Goal: Information Seeking & Learning: Learn about a topic

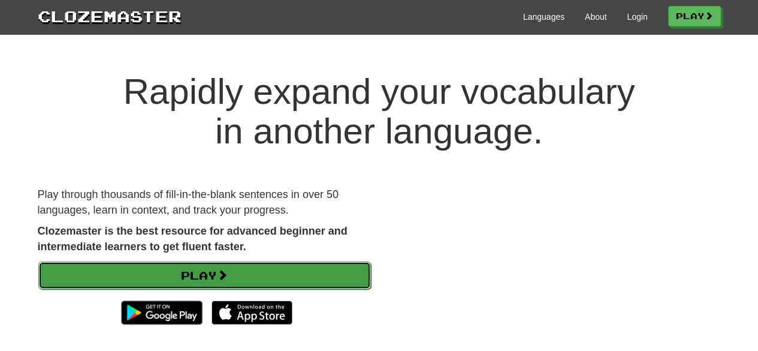
click at [316, 274] on link "Play" at bounding box center [204, 275] width 333 height 28
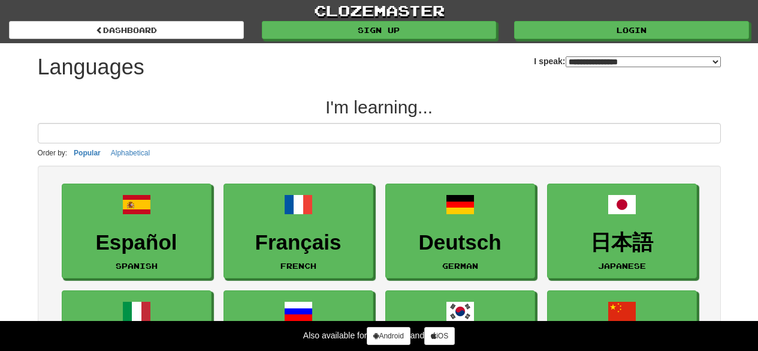
select select "*******"
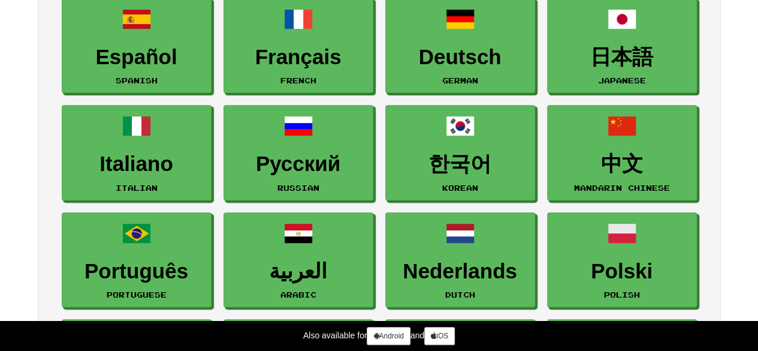
scroll to position [188, 0]
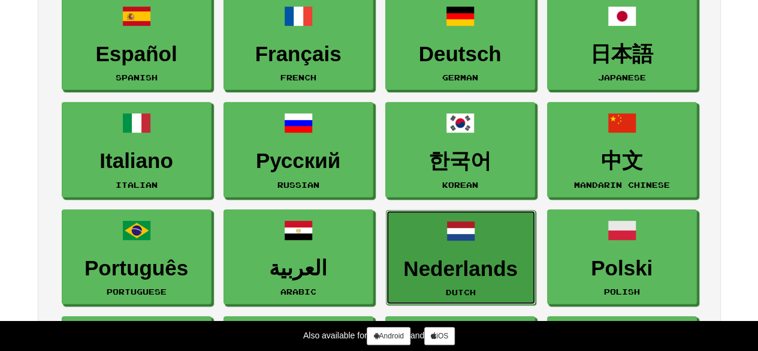
click at [523, 258] on h3 "Nederlands" at bounding box center [461, 268] width 137 height 23
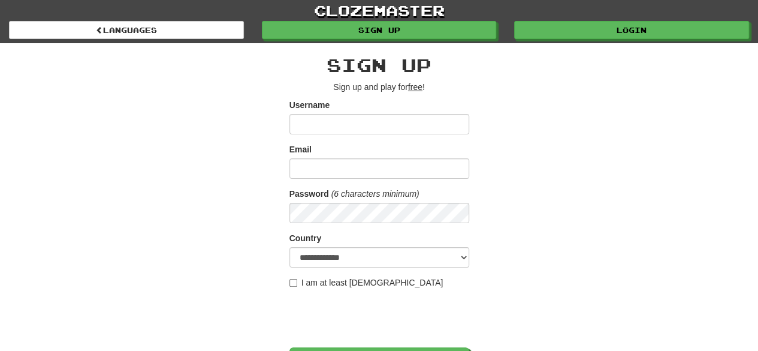
drag, startPoint x: 752, startPoint y: 49, endPoint x: 755, endPoint y: 56, distance: 7.2
click at [755, 56] on div "**********" at bounding box center [379, 231] width 758 height 462
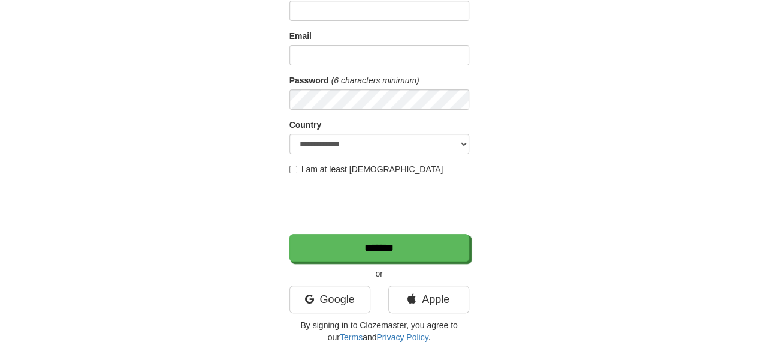
scroll to position [132, 0]
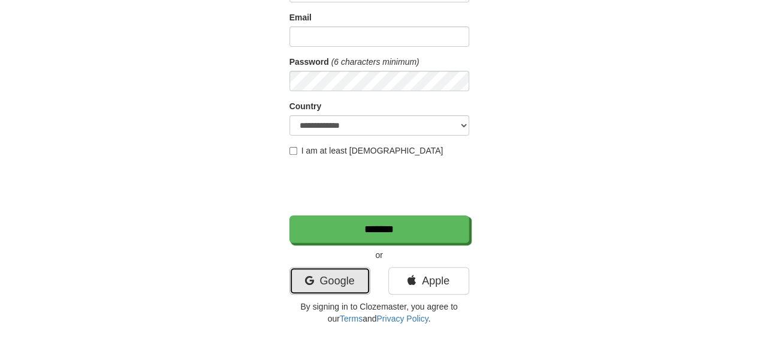
click at [348, 280] on link "Google" at bounding box center [329, 281] width 81 height 28
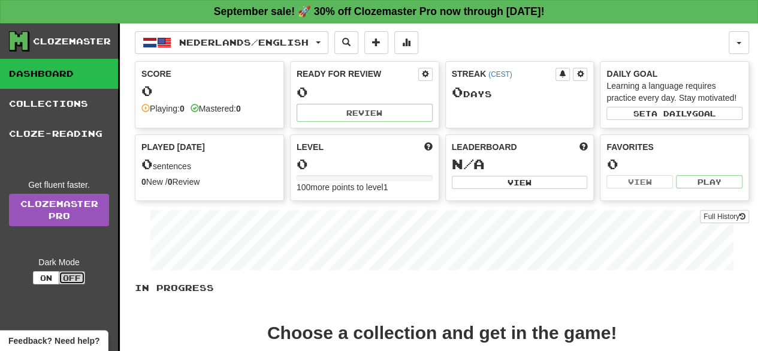
click at [70, 272] on button "Off" at bounding box center [72, 277] width 26 height 13
click at [47, 276] on button "On" at bounding box center [46, 277] width 26 height 13
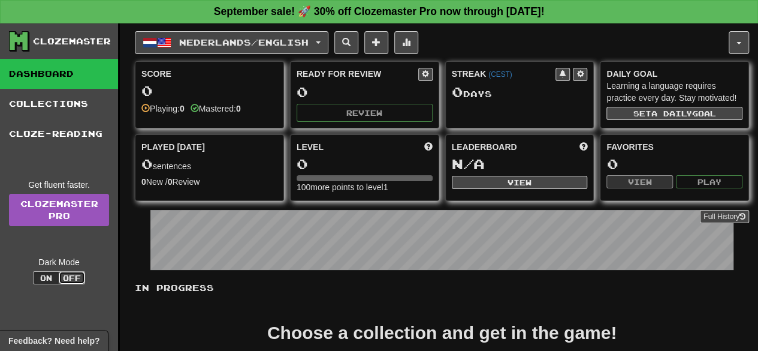
click at [76, 274] on button "Off" at bounding box center [72, 277] width 26 height 13
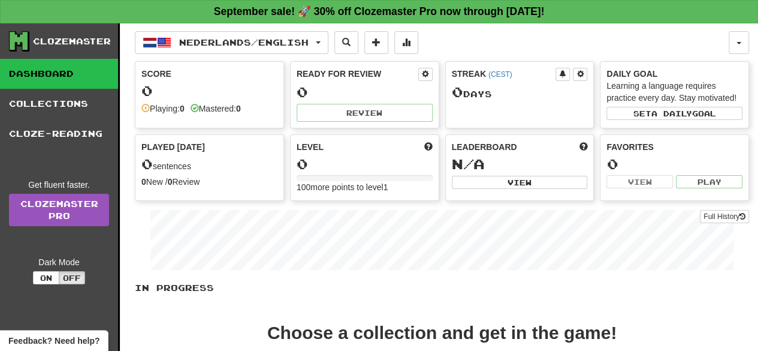
click at [106, 239] on div "Get fluent faster. Clozemaster Pro Dark Mode On Off" at bounding box center [63, 231] width 109 height 105
click at [381, 38] on span at bounding box center [376, 42] width 8 height 8
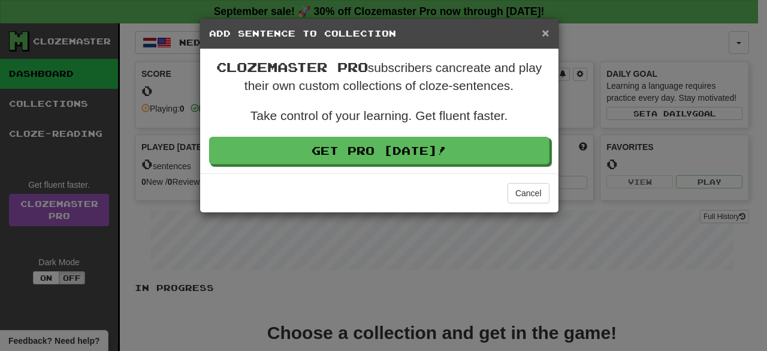
click at [542, 29] on span "×" at bounding box center [545, 33] width 7 height 14
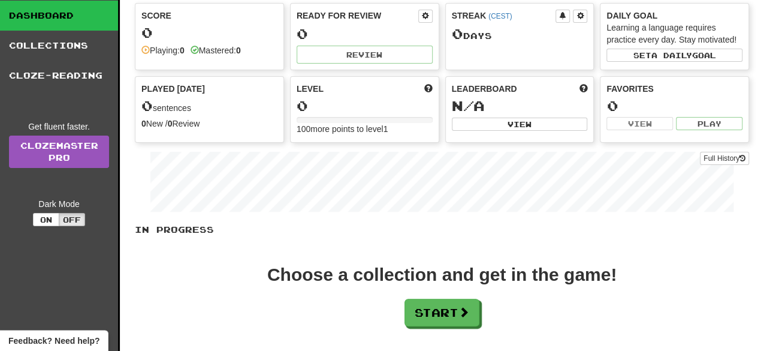
scroll to position [192, 0]
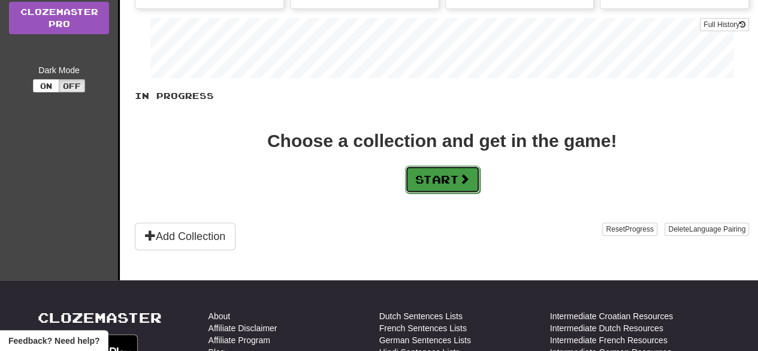
click at [439, 170] on button "Start" at bounding box center [442, 179] width 75 height 28
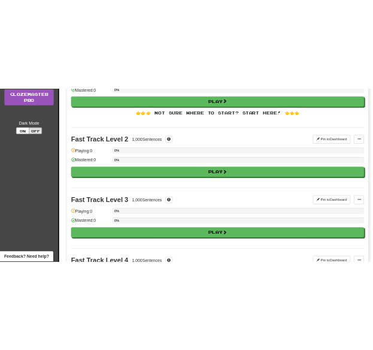
scroll to position [0, 0]
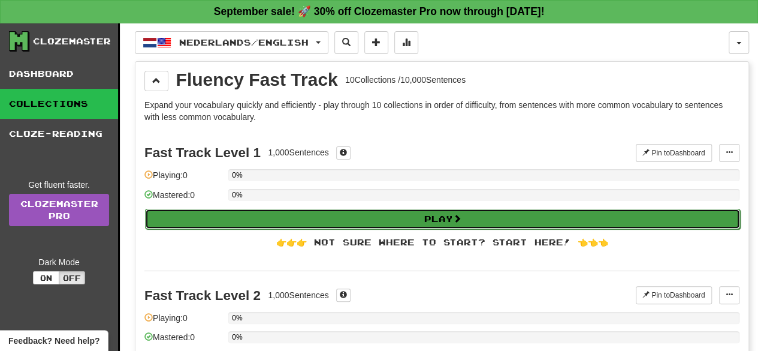
click at [403, 209] on button "Play" at bounding box center [442, 219] width 595 height 20
select select "**"
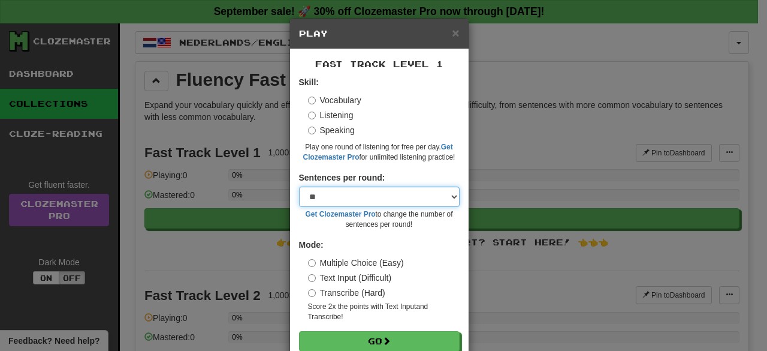
click at [384, 191] on select "* ** ** ** ** ** *** ********" at bounding box center [379, 196] width 161 height 20
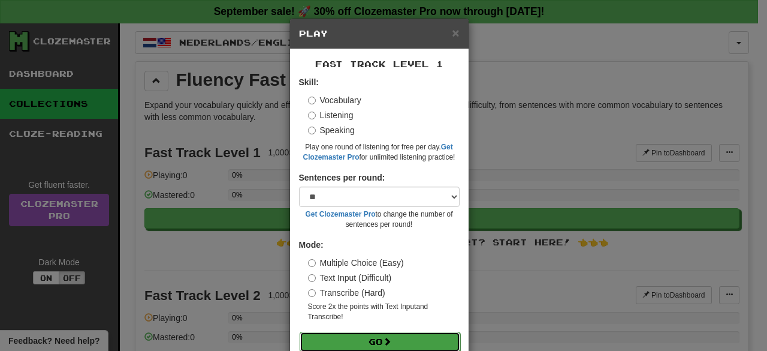
click at [365, 340] on button "Go" at bounding box center [380, 341] width 161 height 20
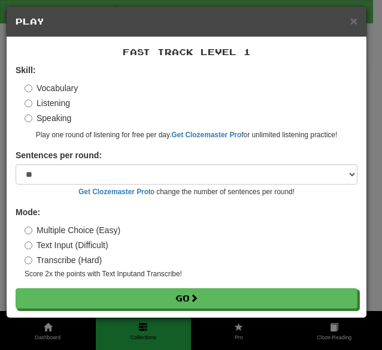
click at [354, 13] on div "× Play" at bounding box center [187, 22] width 360 height 31
click at [355, 16] on span "×" at bounding box center [354, 21] width 7 height 14
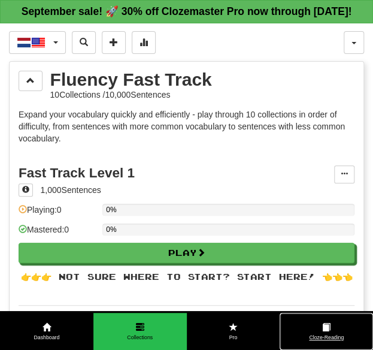
click at [345, 331] on link "Cloze-Reading" at bounding box center [326, 332] width 93 height 38
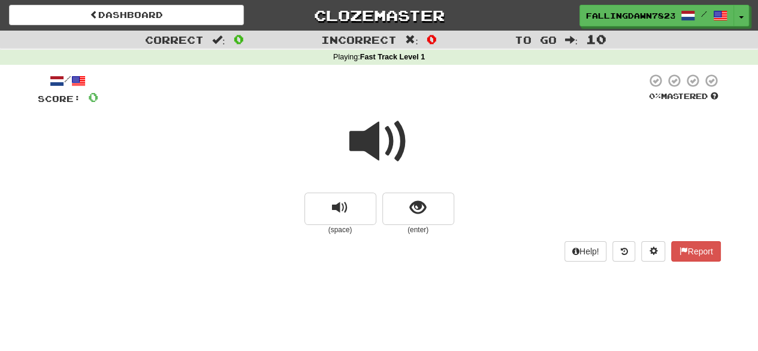
click at [364, 126] on span at bounding box center [379, 141] width 60 height 60
click at [405, 203] on button "show sentence" at bounding box center [418, 208] width 72 height 32
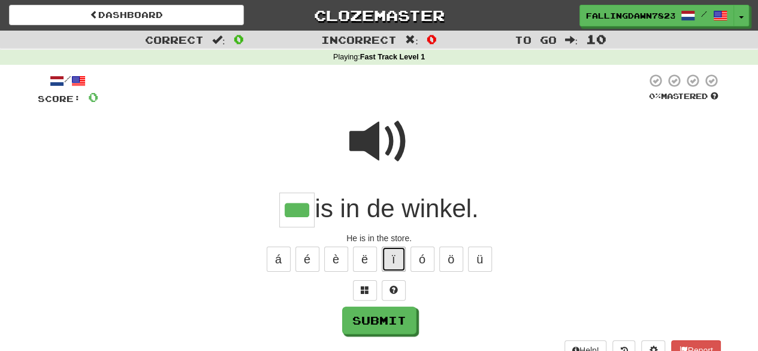
click at [398, 262] on button "ï" at bounding box center [394, 258] width 24 height 25
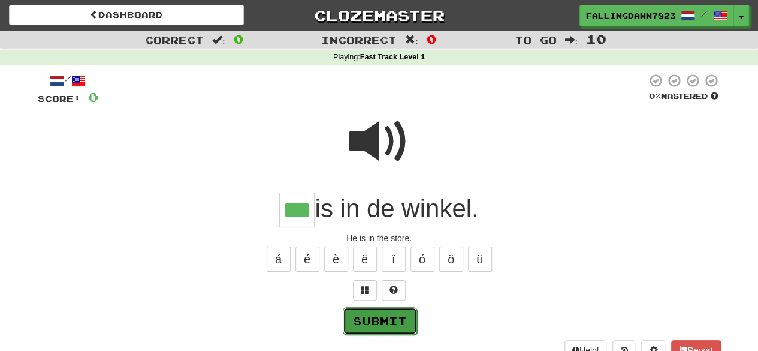
click at [387, 315] on button "Submit" at bounding box center [380, 321] width 74 height 28
type input "***"
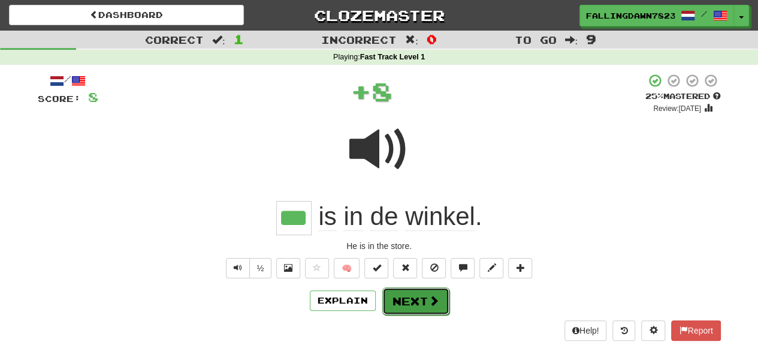
click at [415, 298] on button "Next" at bounding box center [415, 301] width 67 height 28
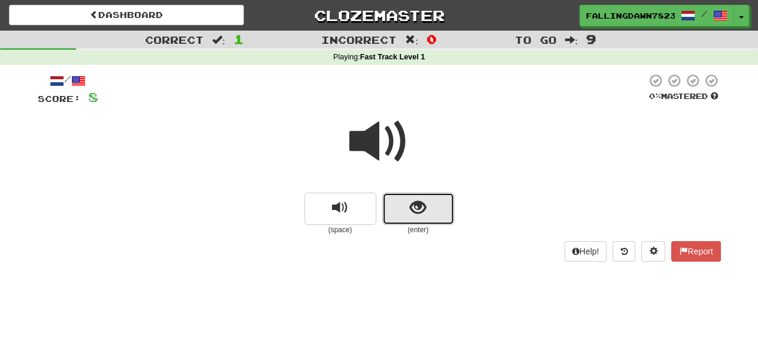
click at [397, 224] on button "show sentence" at bounding box center [418, 208] width 72 height 32
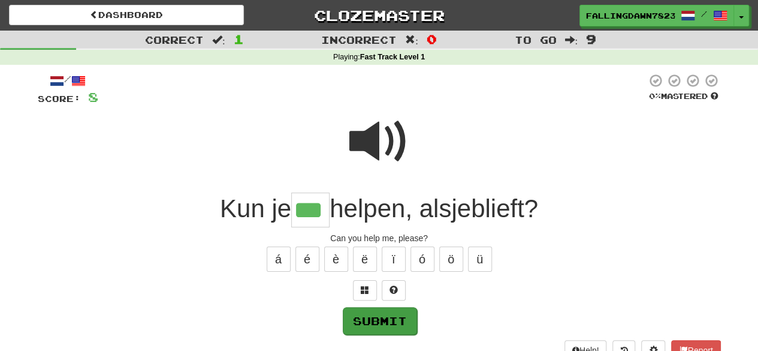
type input "***"
click at [385, 318] on button "Submit" at bounding box center [380, 321] width 74 height 28
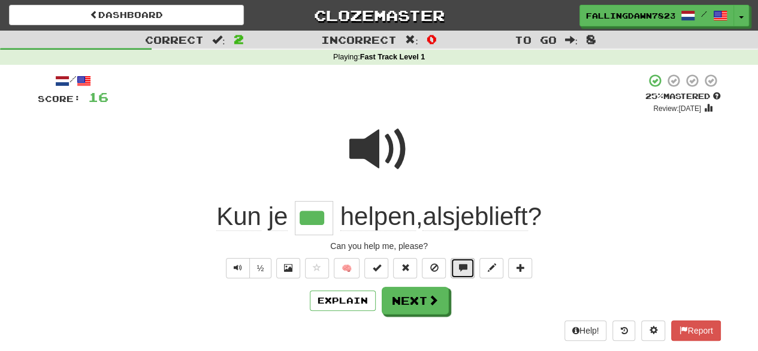
click at [470, 271] on button at bounding box center [463, 268] width 24 height 20
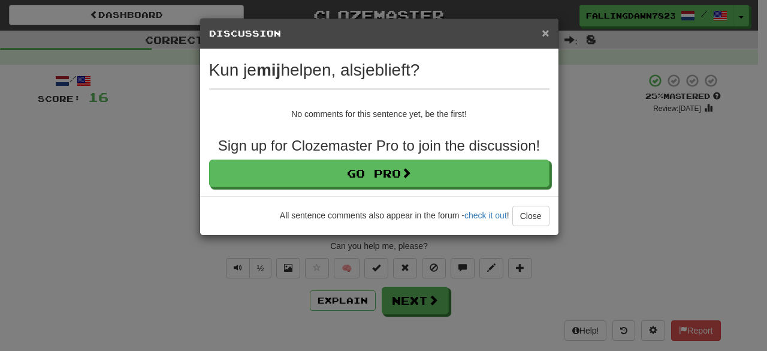
click at [547, 27] on span "×" at bounding box center [545, 33] width 7 height 14
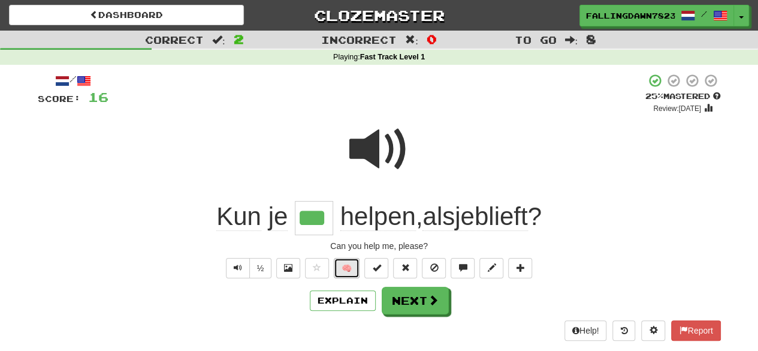
click at [340, 264] on button "🧠" at bounding box center [347, 268] width 26 height 20
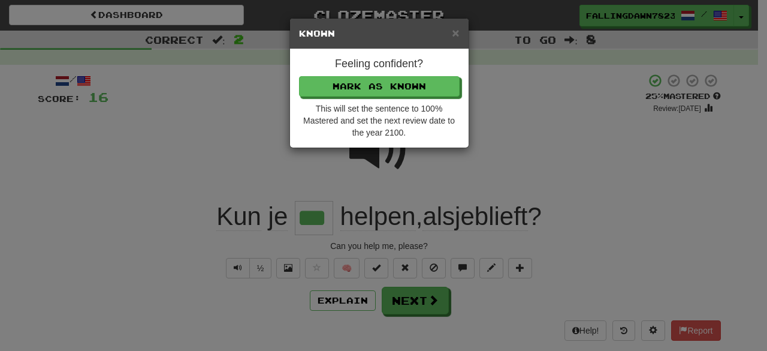
click at [457, 23] on div "× Known" at bounding box center [379, 34] width 179 height 31
click at [453, 34] on span "×" at bounding box center [455, 33] width 7 height 14
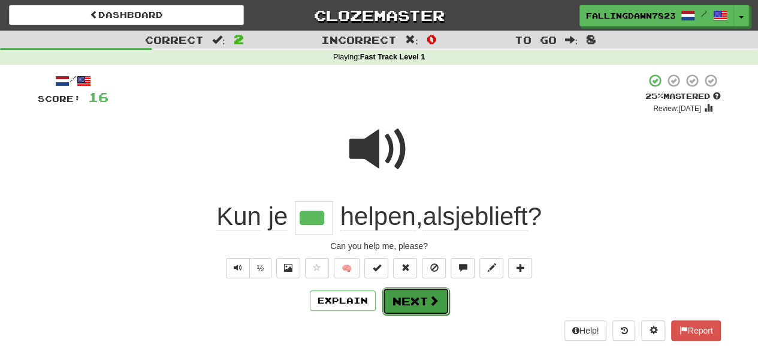
click at [414, 297] on button "Next" at bounding box center [415, 301] width 67 height 28
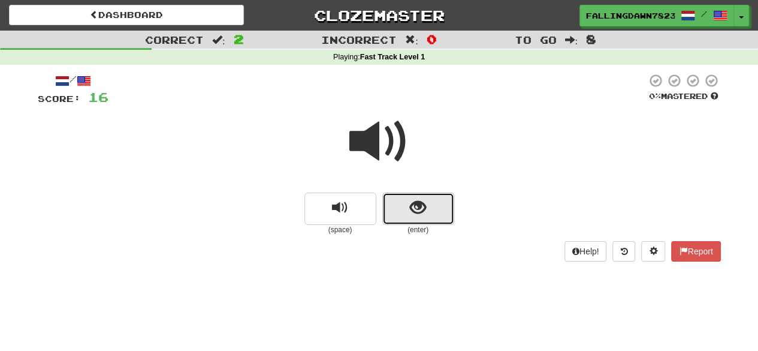
click at [409, 206] on button "show sentence" at bounding box center [418, 208] width 72 height 32
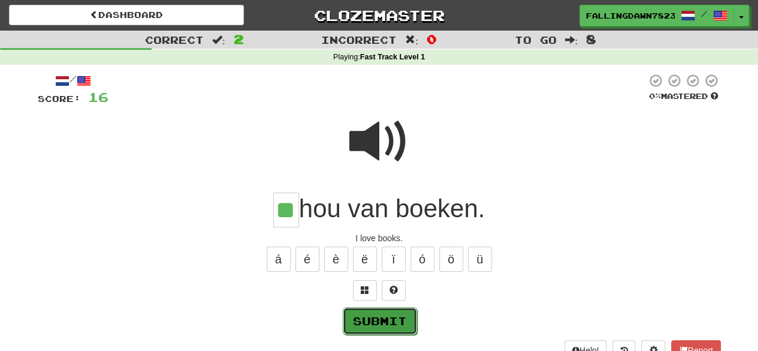
click at [376, 325] on button "Submit" at bounding box center [380, 321] width 74 height 28
type input "**"
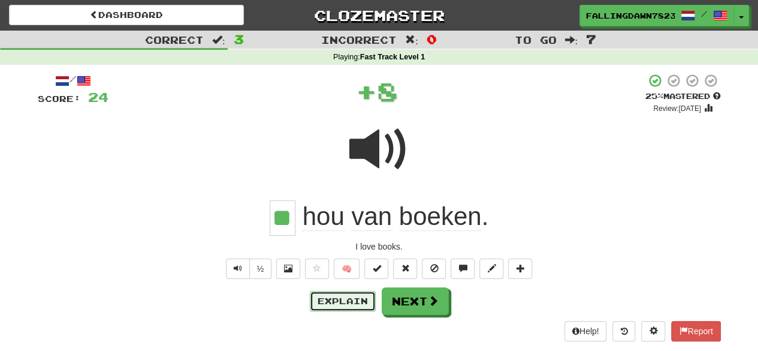
click at [357, 300] on button "Explain" at bounding box center [343, 301] width 66 height 20
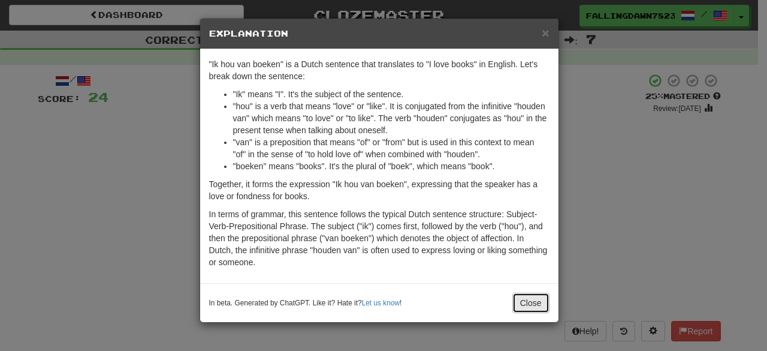
click at [530, 297] on button "Close" at bounding box center [530, 302] width 37 height 20
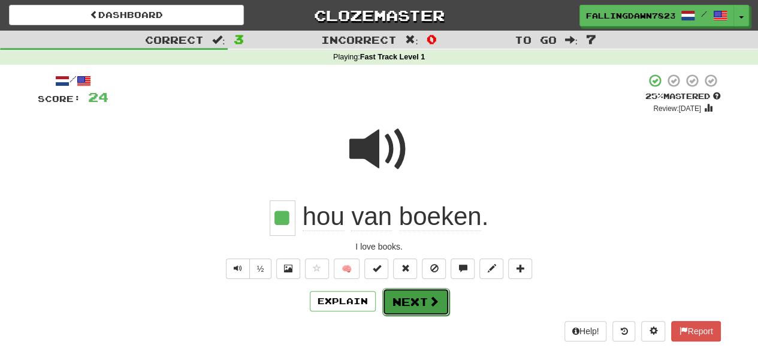
click at [442, 300] on button "Next" at bounding box center [415, 302] width 67 height 28
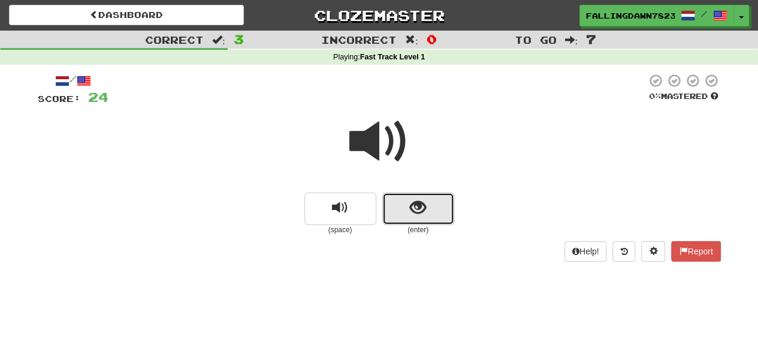
click at [417, 210] on span "show sentence" at bounding box center [418, 208] width 16 height 16
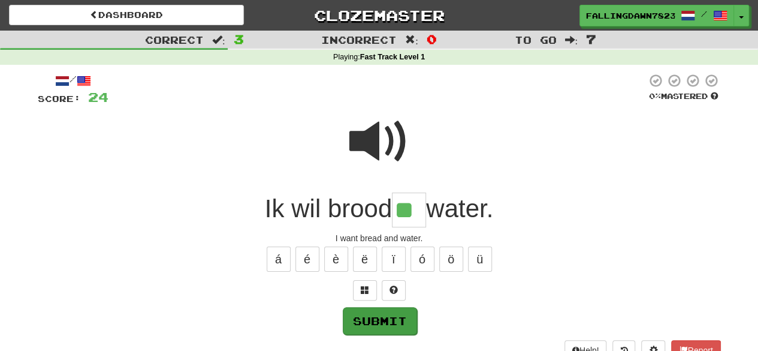
type input "**"
click at [390, 313] on button "Submit" at bounding box center [380, 321] width 74 height 28
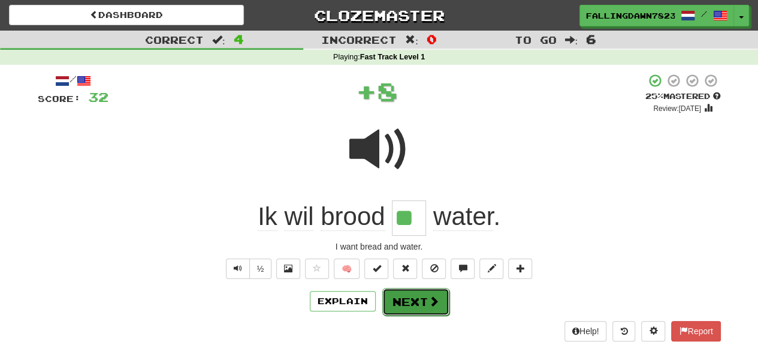
click at [407, 294] on button "Next" at bounding box center [415, 302] width 67 height 28
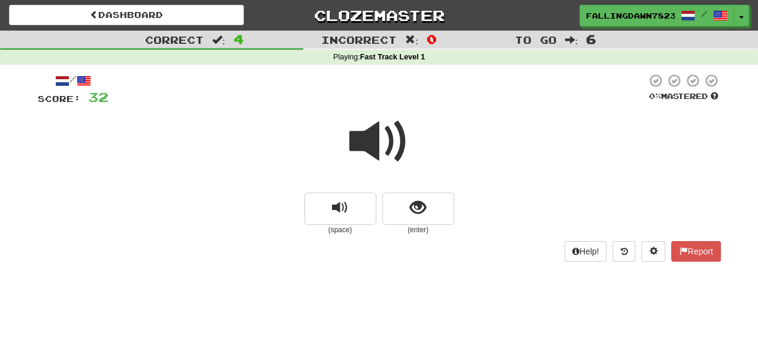
click at [382, 144] on span at bounding box center [379, 141] width 60 height 60
click at [413, 210] on span "show sentence" at bounding box center [418, 208] width 16 height 16
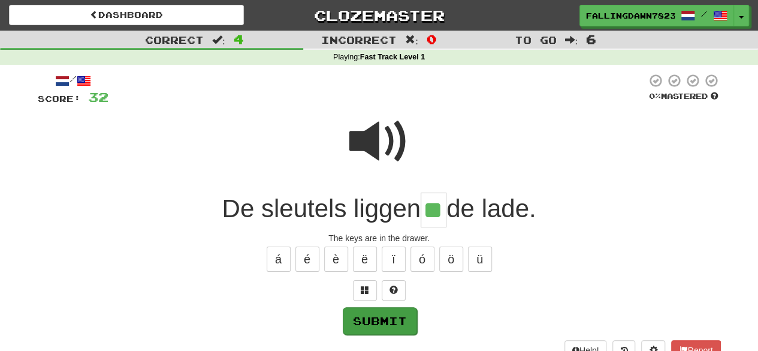
type input "**"
click at [394, 314] on button "Submit" at bounding box center [380, 321] width 74 height 28
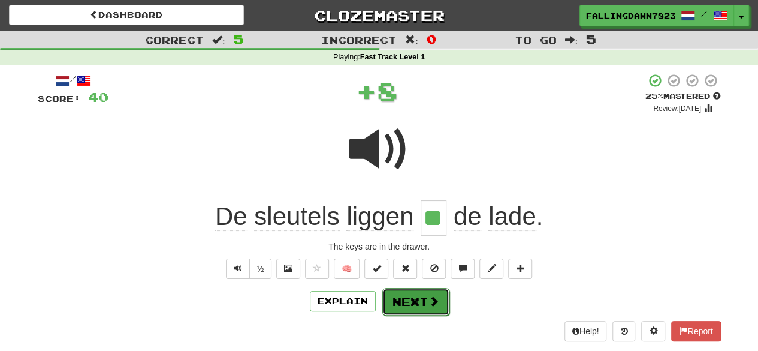
click at [413, 301] on button "Next" at bounding box center [415, 302] width 67 height 28
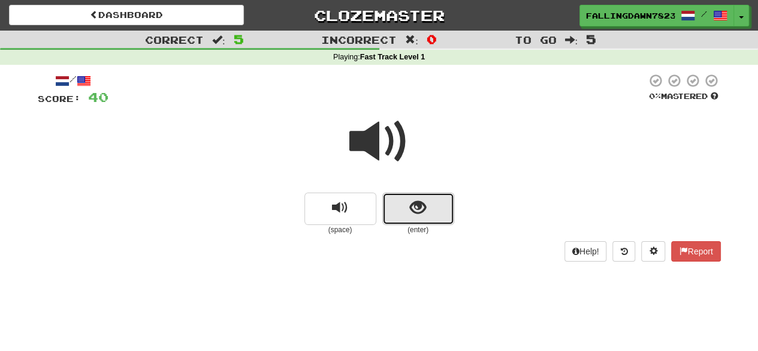
click at [403, 216] on button "show sentence" at bounding box center [418, 208] width 72 height 32
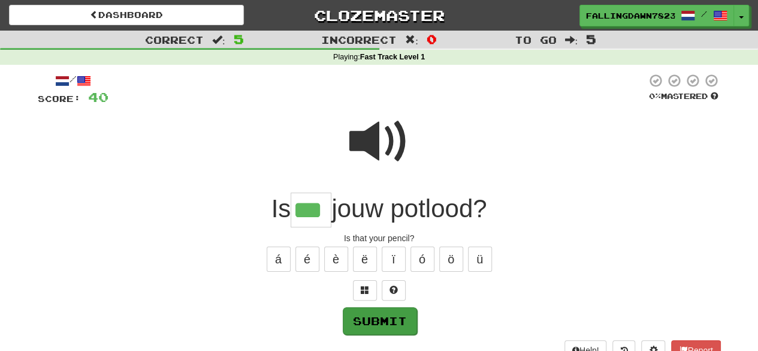
type input "***"
click at [373, 314] on button "Submit" at bounding box center [380, 321] width 74 height 28
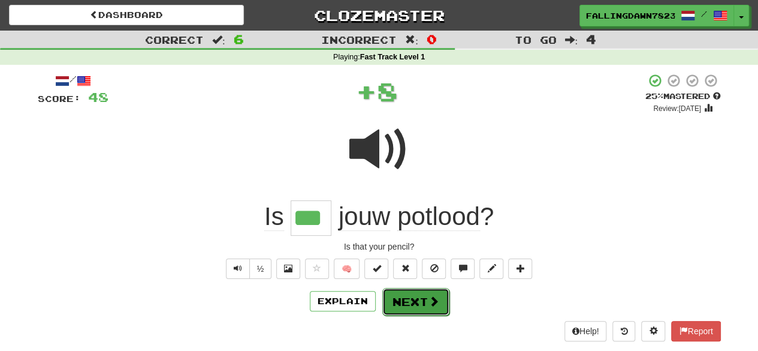
click at [417, 306] on button "Next" at bounding box center [415, 302] width 67 height 28
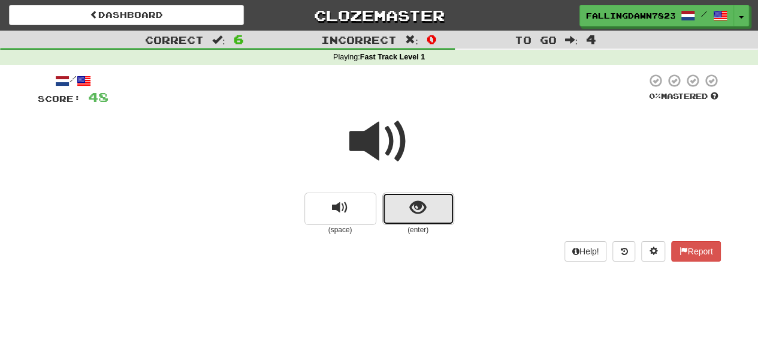
click at [416, 212] on span "show sentence" at bounding box center [418, 208] width 16 height 16
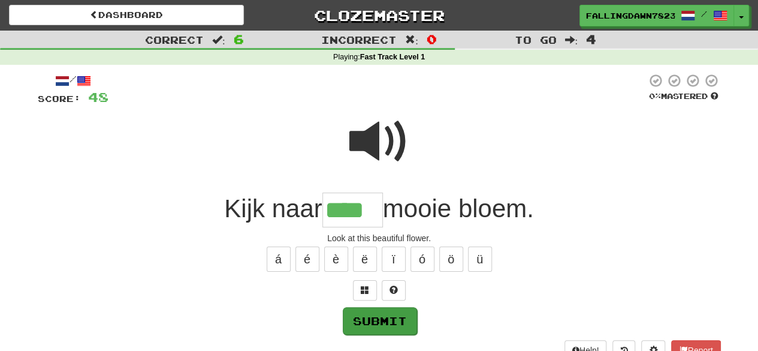
type input "****"
click at [363, 311] on button "Submit" at bounding box center [380, 321] width 74 height 28
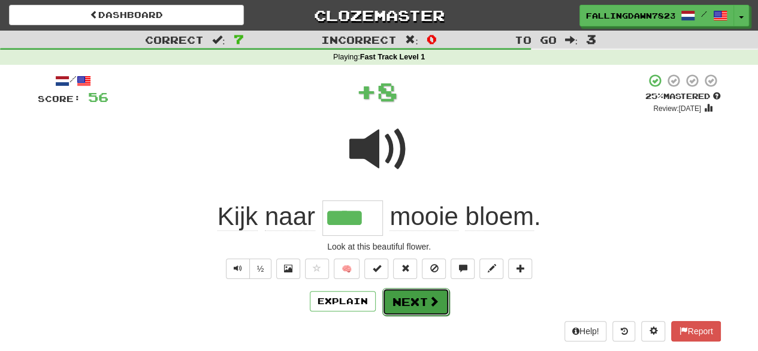
click at [425, 294] on button "Next" at bounding box center [415, 302] width 67 height 28
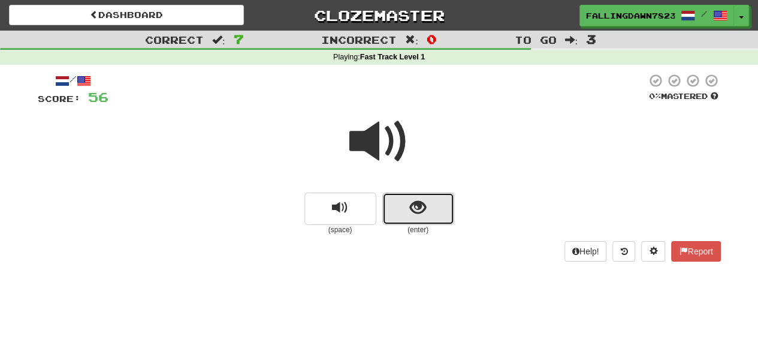
click at [419, 215] on span "show sentence" at bounding box center [418, 208] width 16 height 16
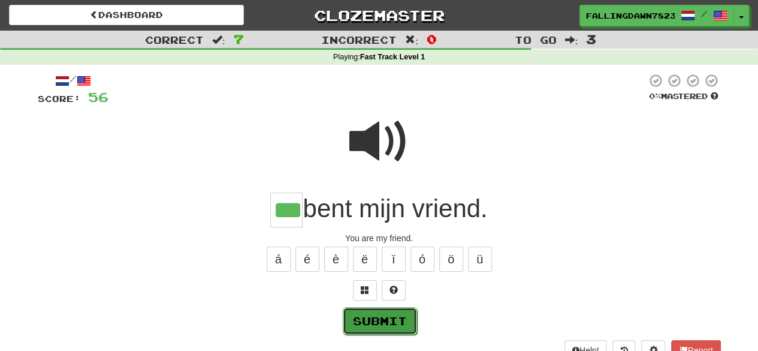
click at [382, 321] on button "Submit" at bounding box center [380, 321] width 74 height 28
type input "**"
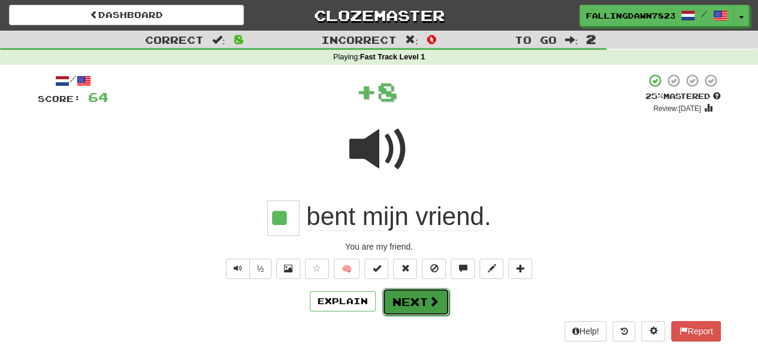
click at [425, 294] on button "Next" at bounding box center [415, 302] width 67 height 28
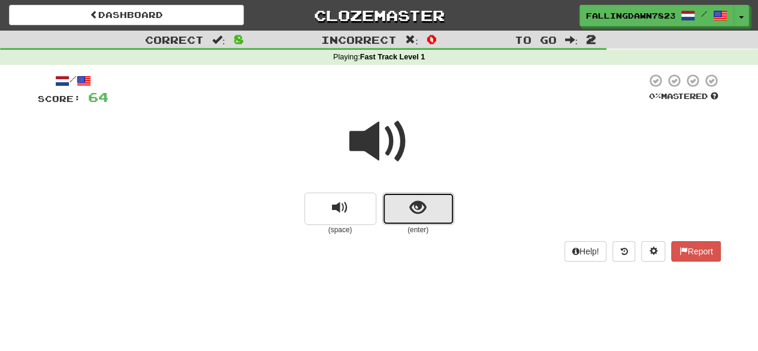
click at [422, 195] on button "show sentence" at bounding box center [418, 208] width 72 height 32
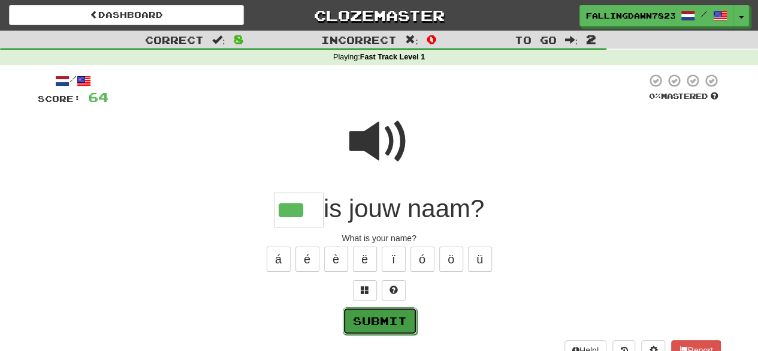
click at [376, 321] on button "Submit" at bounding box center [380, 321] width 74 height 28
type input "***"
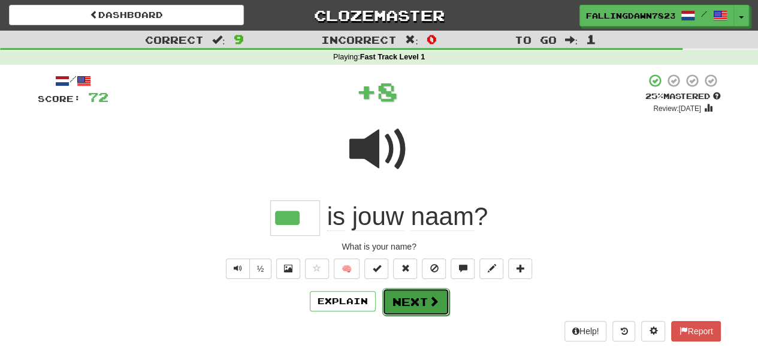
click at [437, 298] on span at bounding box center [433, 300] width 11 height 11
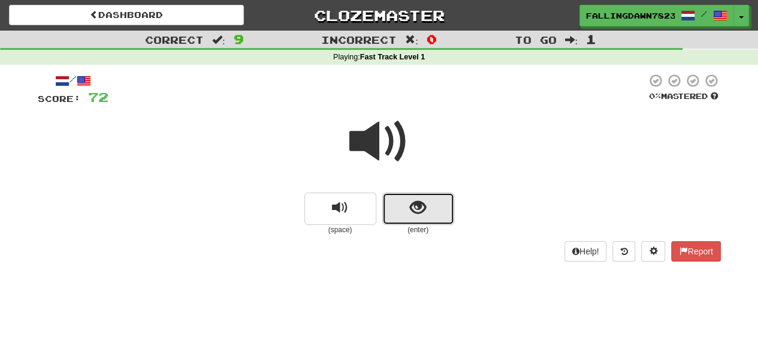
click at [427, 209] on button "show sentence" at bounding box center [418, 208] width 72 height 32
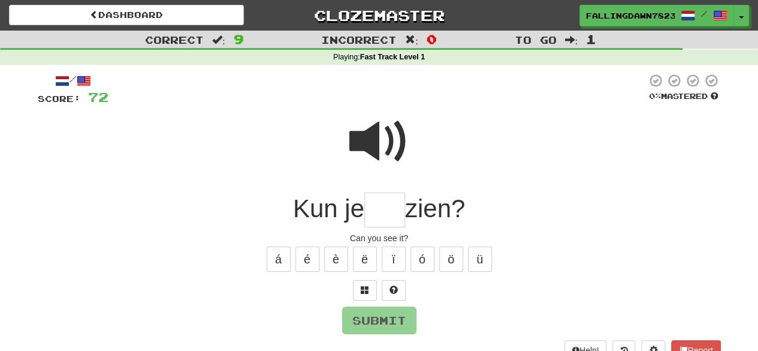
type input "*"
click at [382, 155] on span at bounding box center [379, 141] width 60 height 60
click at [365, 221] on input "text" at bounding box center [384, 209] width 41 height 35
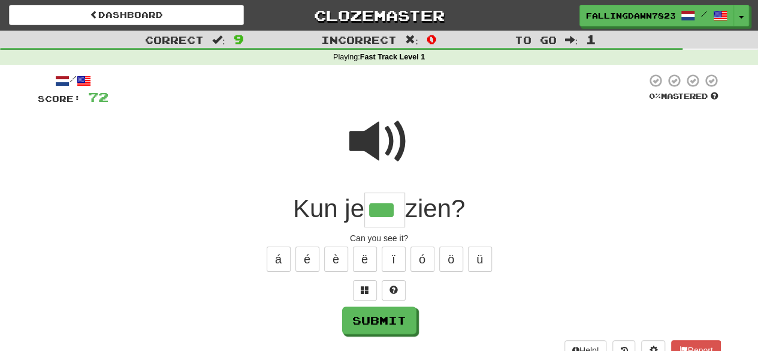
type input "***"
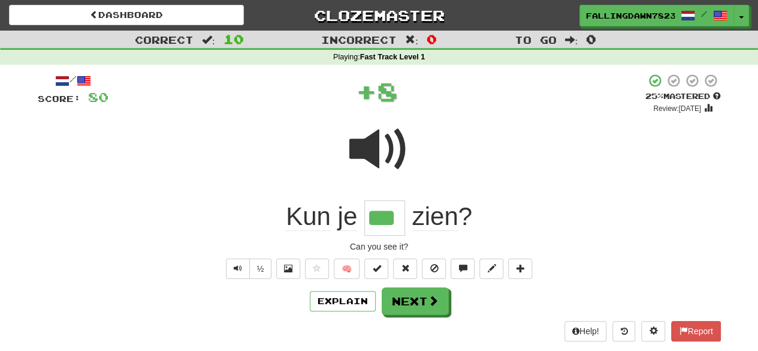
click at [427, 316] on div "/ Score: 80 + 8 25 % Mastered Review: 2025-09-22 Kun je *** zien ? Can you see …" at bounding box center [379, 206] width 683 height 267
click at [433, 303] on span at bounding box center [433, 300] width 11 height 11
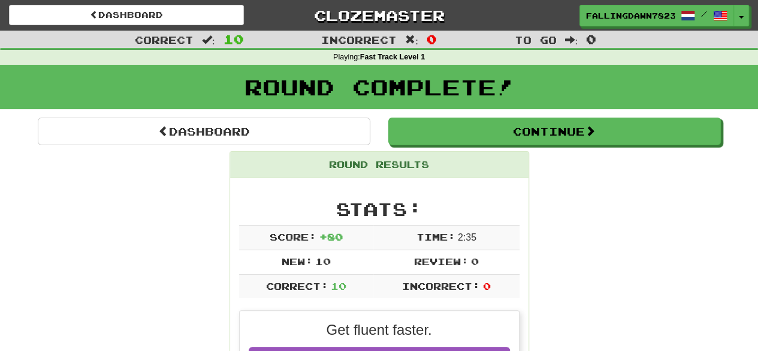
click at [476, 112] on div "Round Complete!" at bounding box center [379, 91] width 758 height 53
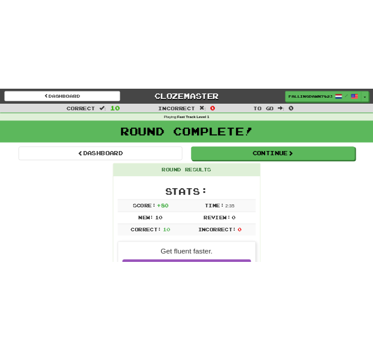
scroll to position [24, 0]
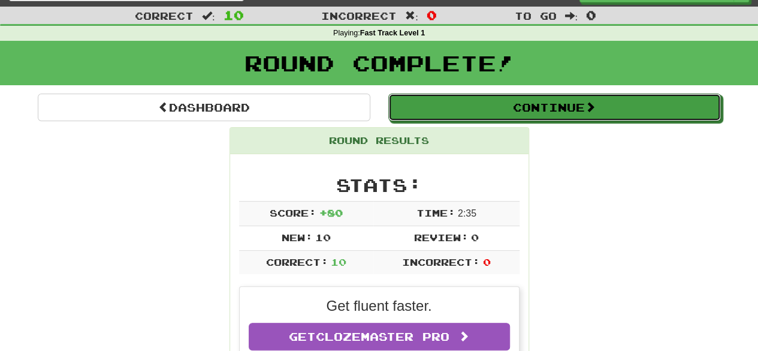
click at [476, 112] on button "Continue" at bounding box center [554, 107] width 333 height 28
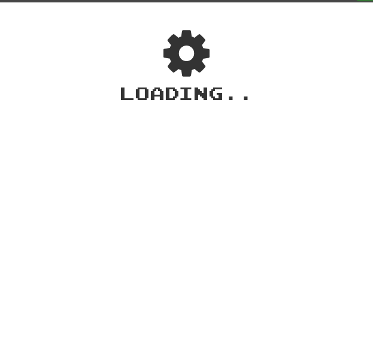
click at [59, 166] on div "Dashboard Clozemaster FallingDawn7823 / Toggle Dropdown Dashboard Leaderboard A…" at bounding box center [186, 151] width 373 height 350
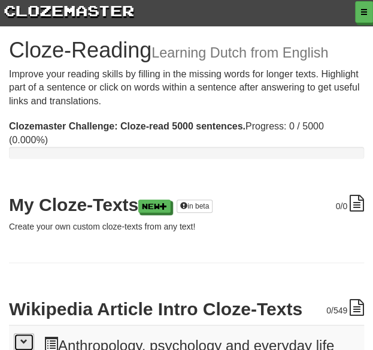
click at [21, 340] on span at bounding box center [23, 341] width 7 height 7
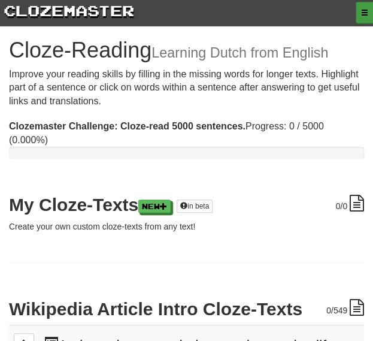
click at [363, 3] on button "button" at bounding box center [365, 13] width 18 height 22
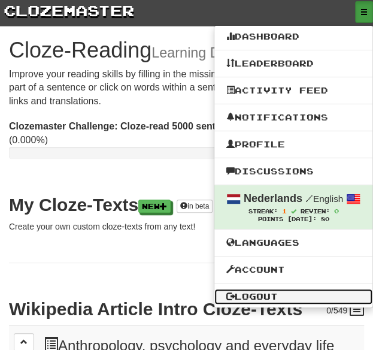
click at [275, 293] on link "Logout" at bounding box center [294, 297] width 158 height 16
